Goal: Task Accomplishment & Management: Manage account settings

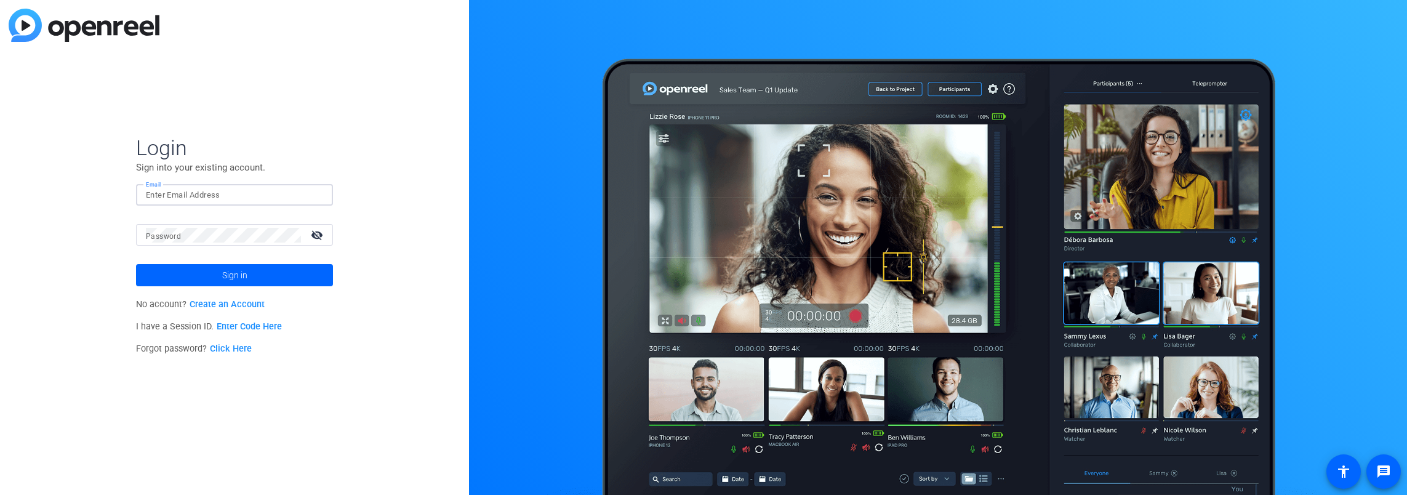
click at [209, 198] on input "Email" at bounding box center [234, 195] width 177 height 15
type input "[EMAIL_ADDRESS][DOMAIN_NAME]"
click at [136, 264] on button "Sign in" at bounding box center [234, 275] width 197 height 22
click at [313, 231] on mat-icon "visibility_off" at bounding box center [318, 235] width 30 height 18
click at [224, 274] on span "Sign in" at bounding box center [234, 275] width 25 height 31
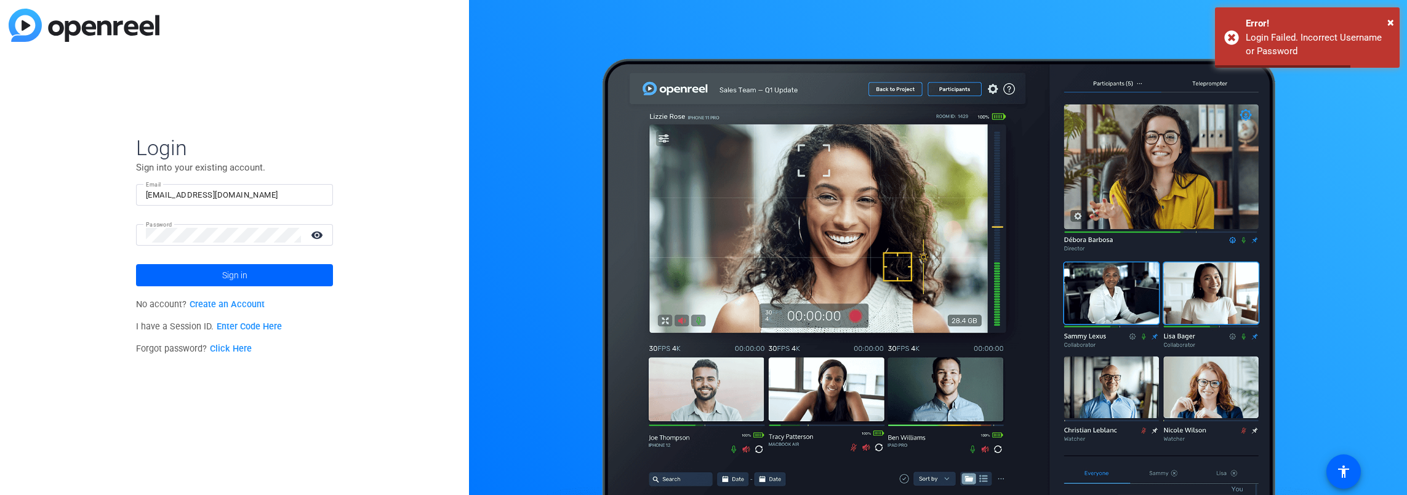
click at [143, 233] on div "Password visibility" at bounding box center [234, 235] width 197 height 22
click at [145, 234] on div "Password visibility" at bounding box center [234, 235] width 197 height 22
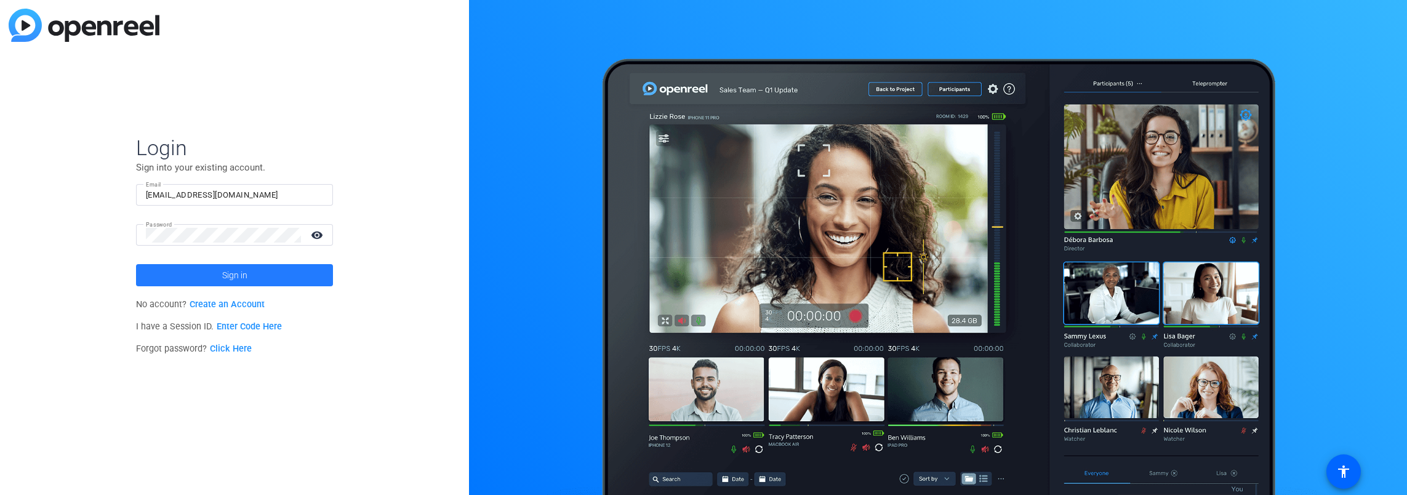
click at [240, 273] on span "Sign in" at bounding box center [234, 275] width 25 height 31
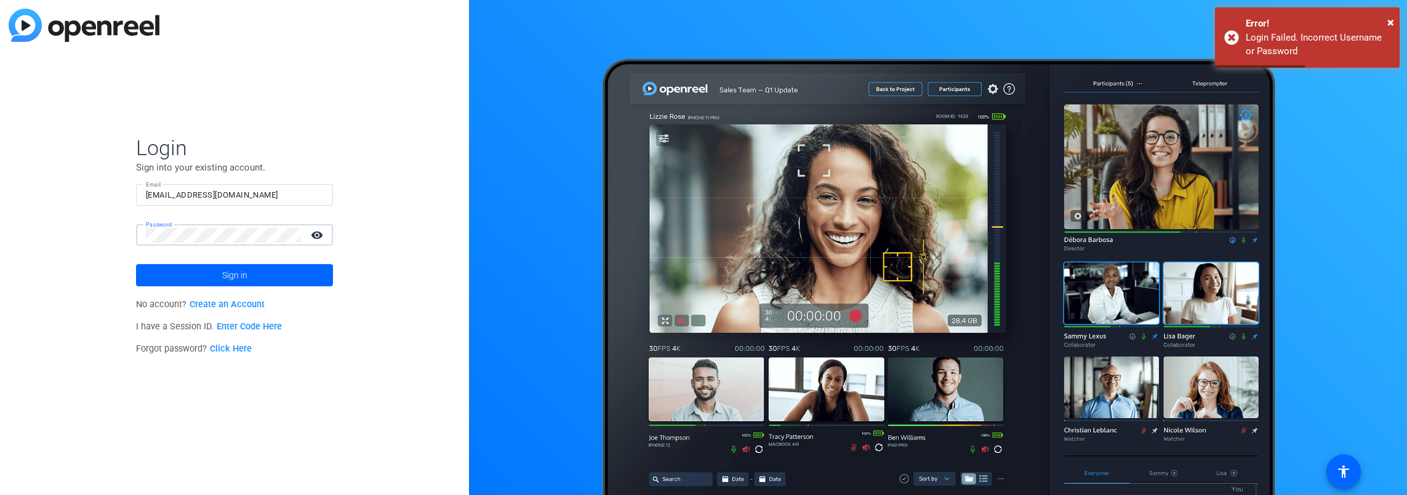
click at [136, 264] on button "Sign in" at bounding box center [234, 275] width 197 height 22
click at [0, 158] on html "Accessibility Screen-Reader Guide, Feedback, and Issue Reporting | New window L…" at bounding box center [703, 247] width 1407 height 495
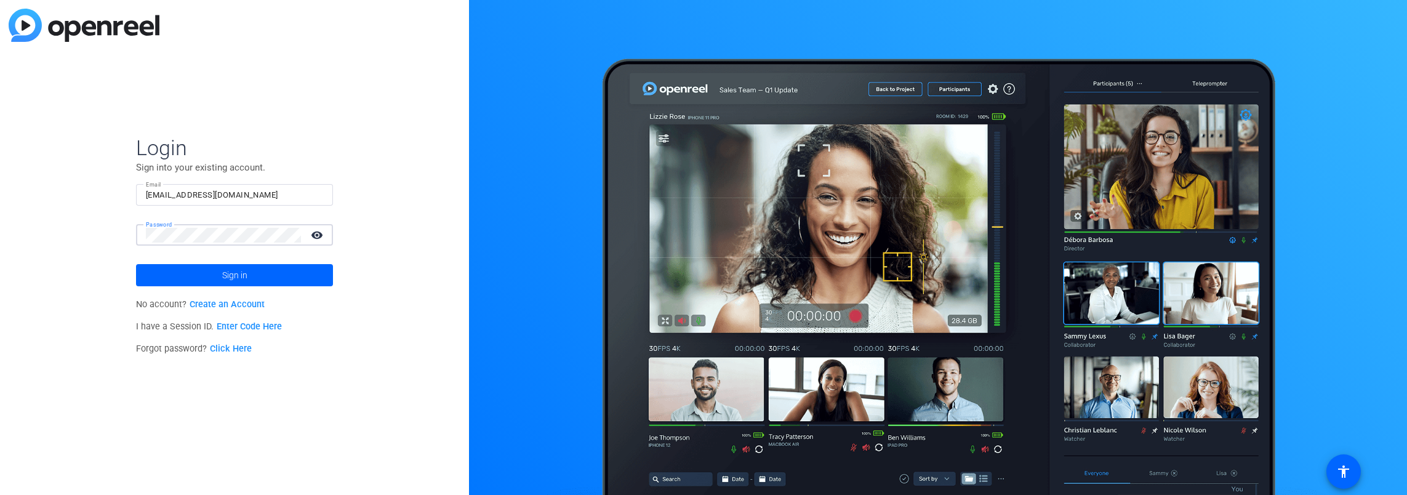
click at [136, 264] on button "Sign in" at bounding box center [234, 275] width 197 height 22
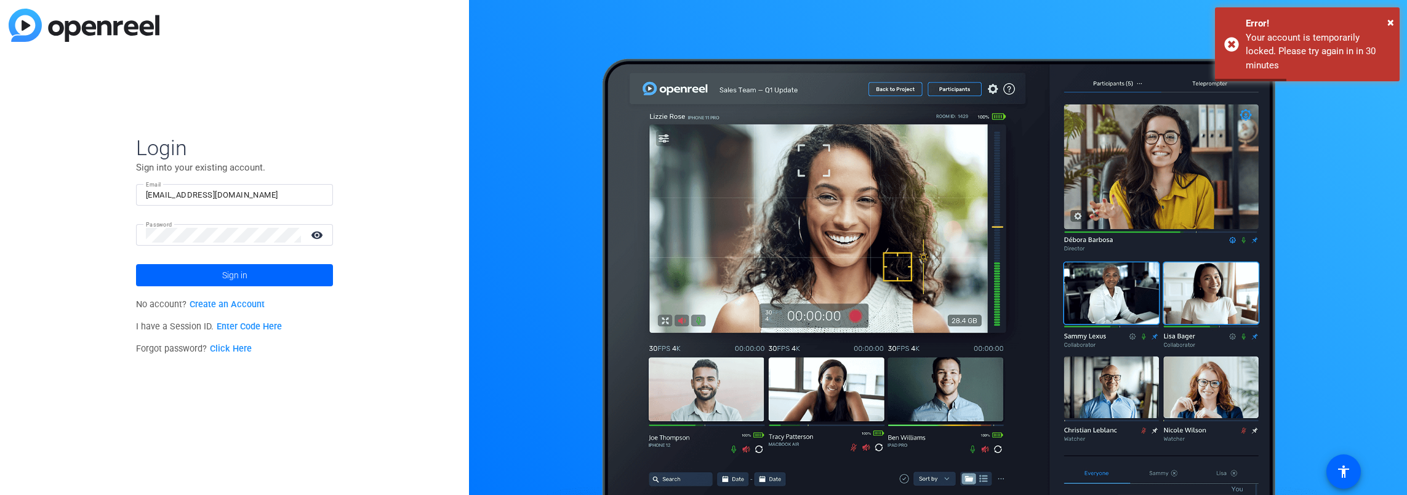
click at [225, 348] on link "Click Here" at bounding box center [231, 348] width 42 height 10
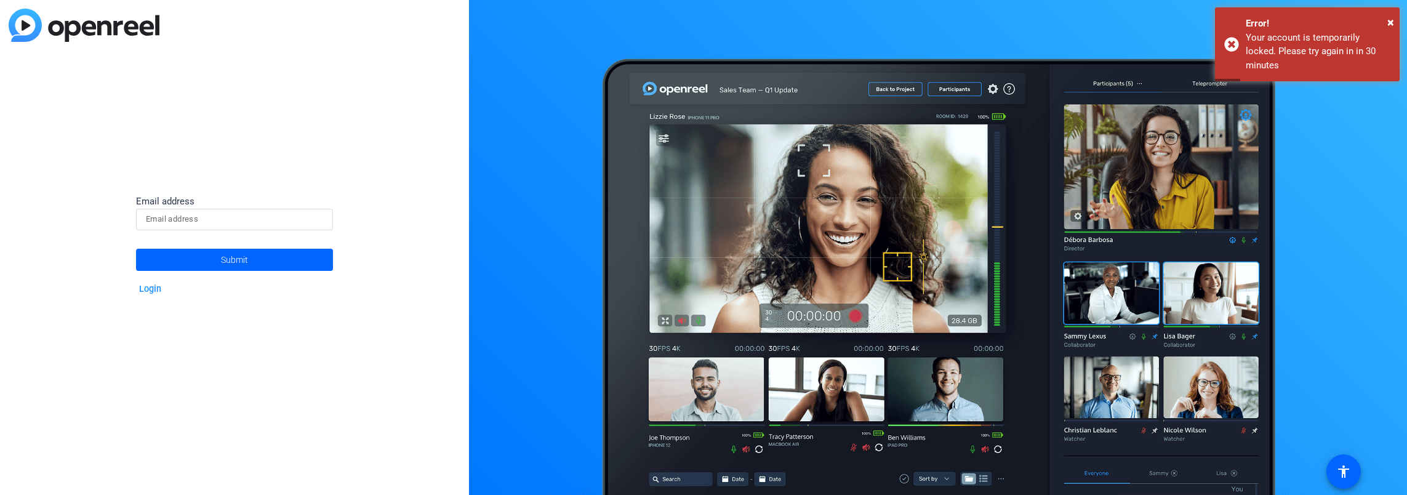
click at [180, 215] on input at bounding box center [234, 219] width 177 height 15
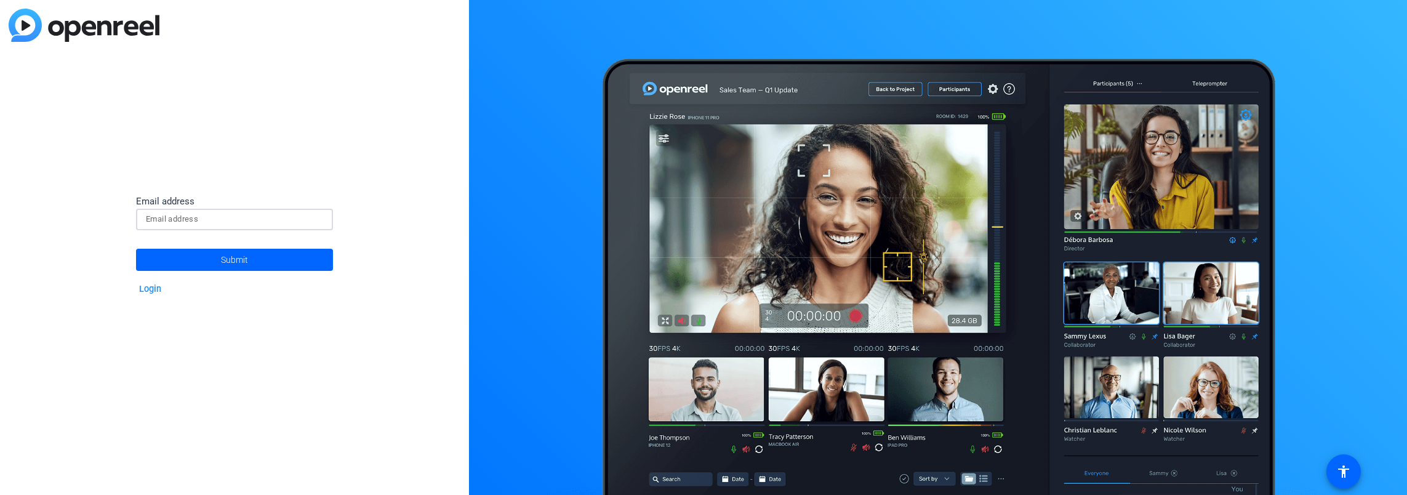
type input "[EMAIL_ADDRESS][DOMAIN_NAME]"
click at [206, 259] on span at bounding box center [234, 260] width 197 height 30
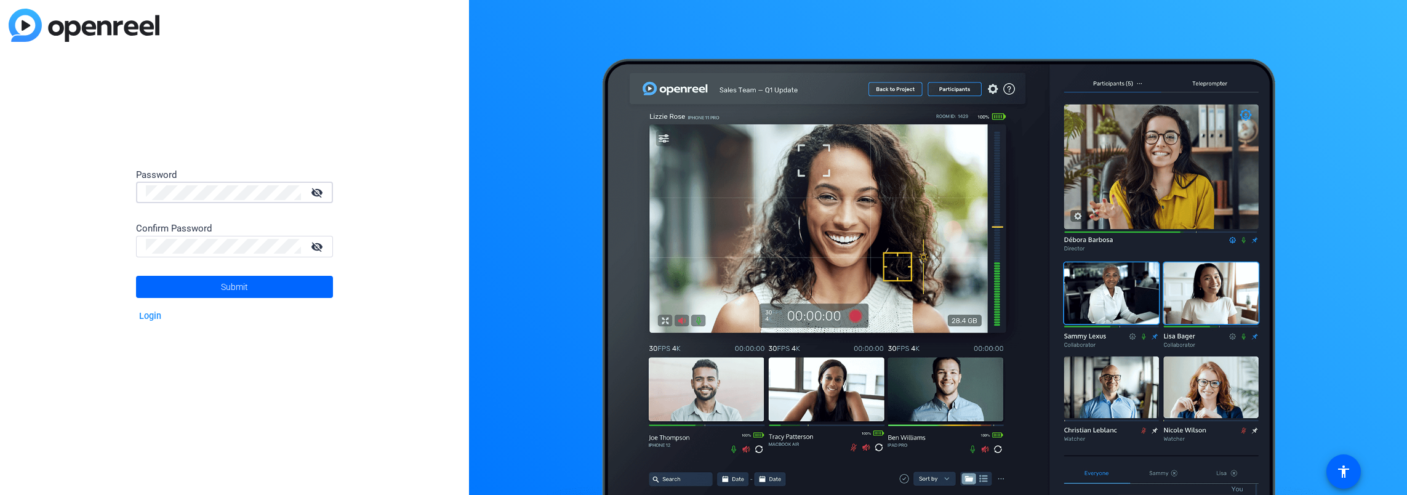
click at [318, 193] on mat-icon "visibility_off" at bounding box center [318, 192] width 30 height 18
click at [136, 276] on button "Submit" at bounding box center [234, 287] width 197 height 22
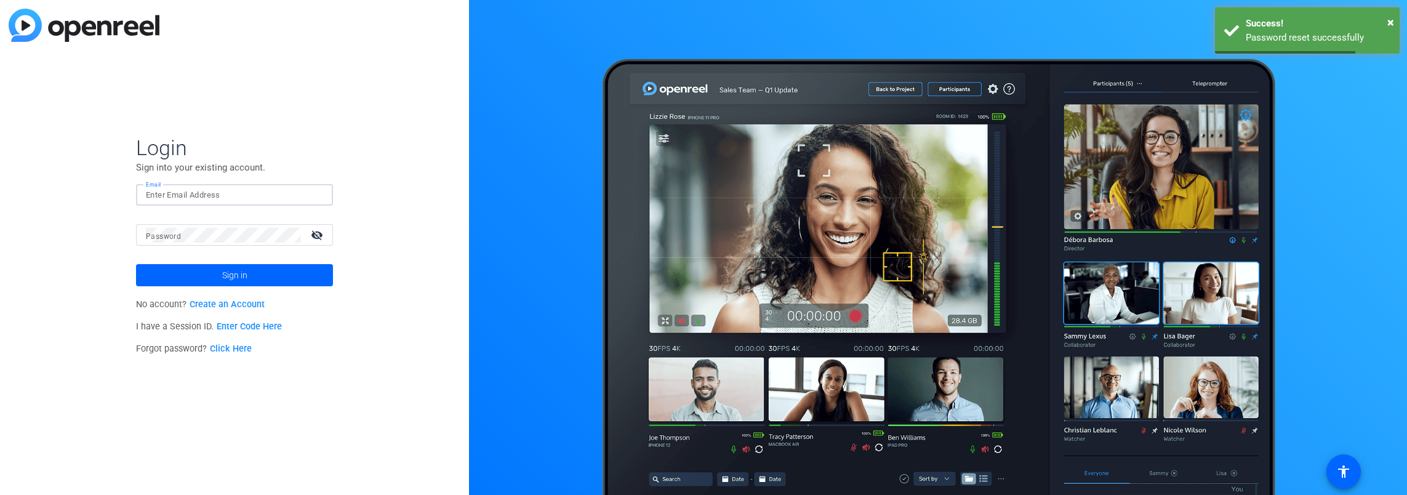
click at [182, 201] on input "Email" at bounding box center [234, 195] width 177 height 15
type input "[EMAIL_ADDRESS][DOMAIN_NAME]"
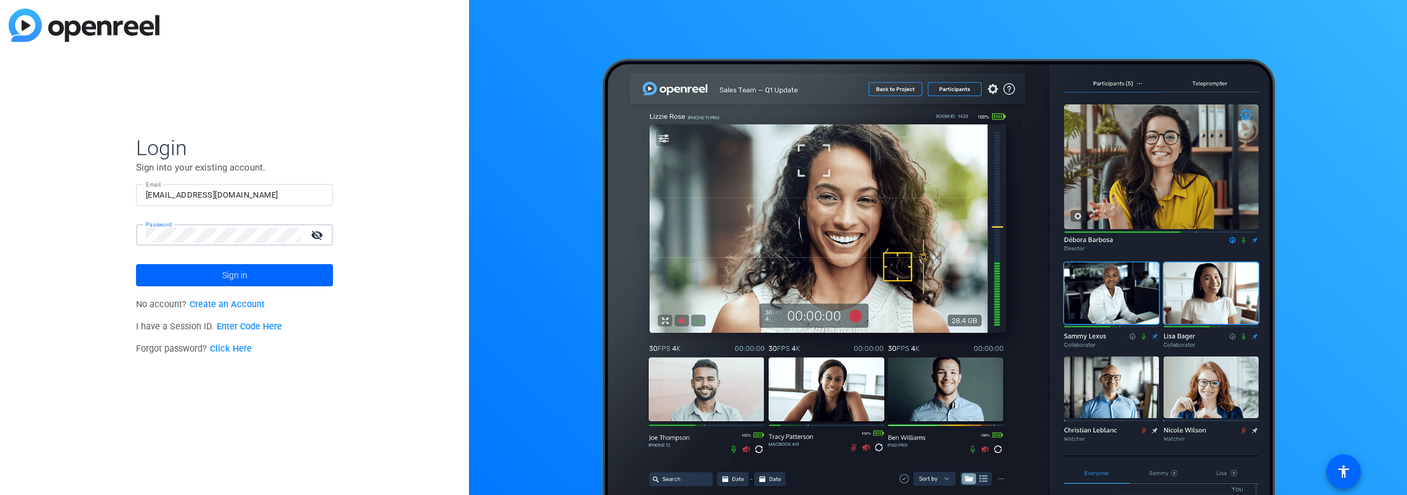
click at [136, 264] on button "Sign in" at bounding box center [234, 275] width 197 height 22
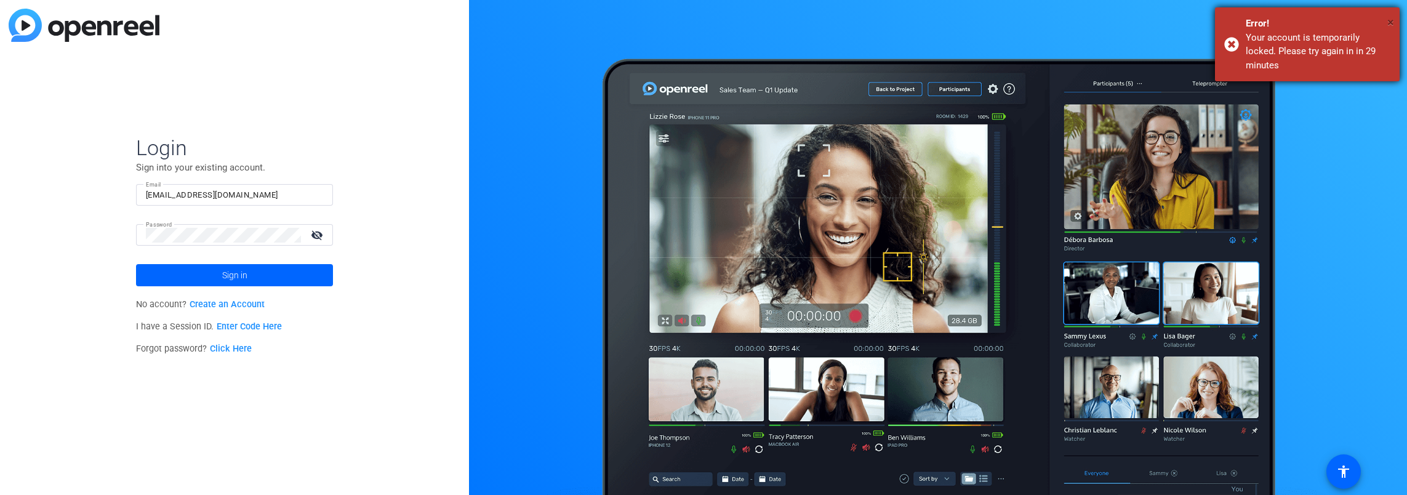
click at [1393, 21] on span "×" at bounding box center [1390, 22] width 7 height 15
